Goal: Information Seeking & Learning: Learn about a topic

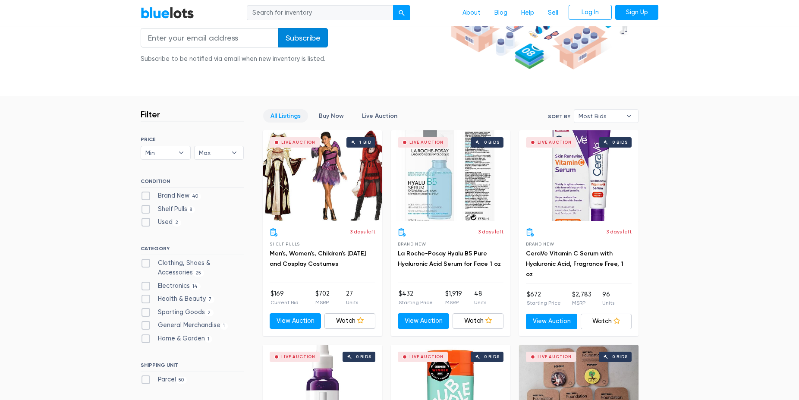
scroll to position [220, 0]
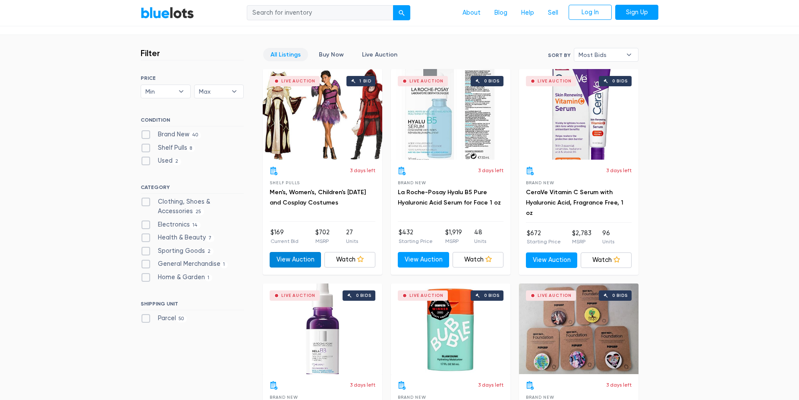
click at [290, 264] on link "View Auction" at bounding box center [295, 260] width 51 height 16
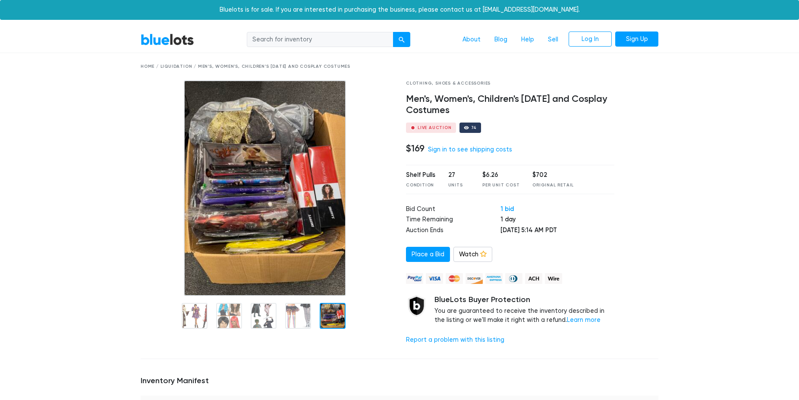
click at [362, 337] on div at bounding box center [266, 215] width 265 height 271
click at [328, 34] on input "search" at bounding box center [320, 40] width 147 height 16
type input "Halloween"
click at [393, 32] on button "submit" at bounding box center [401, 40] width 17 height 16
